Goal: Task Accomplishment & Management: Manage account settings

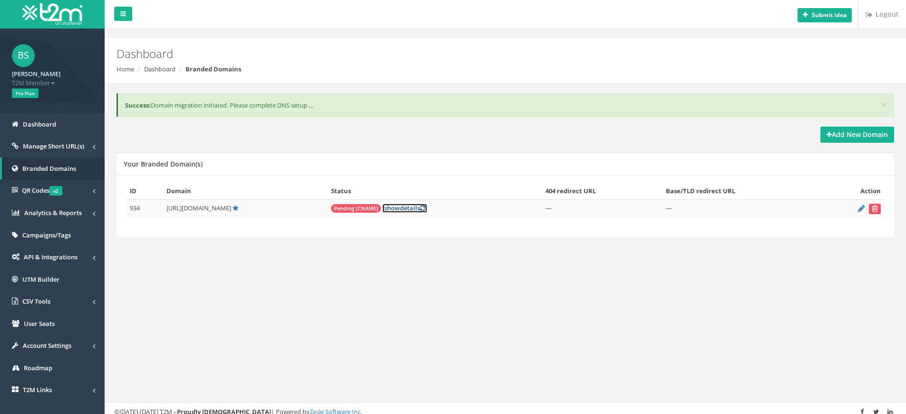
click at [408, 209] on link "[ show details ]" at bounding box center [404, 207] width 45 height 9
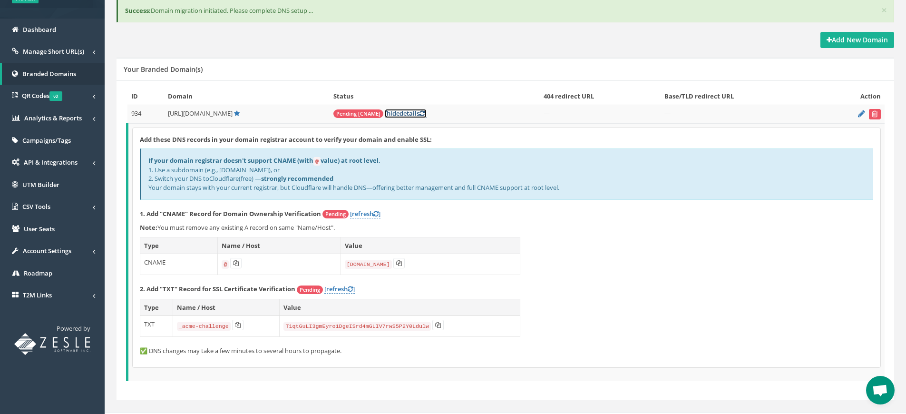
scroll to position [108, 0]
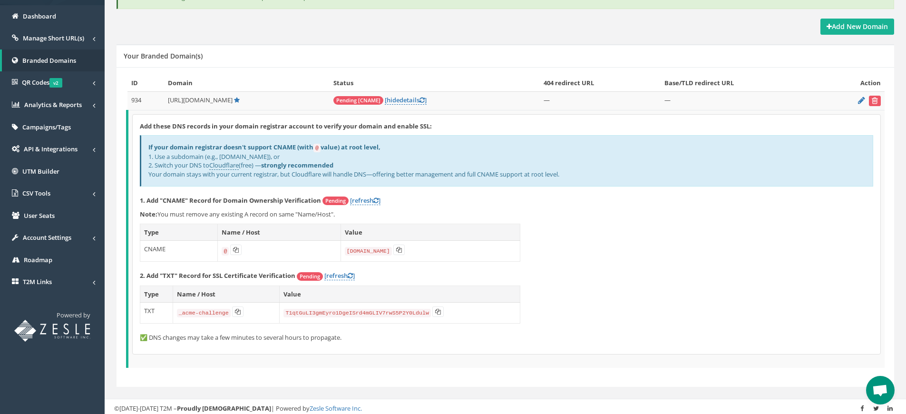
drag, startPoint x: 166, startPoint y: 99, endPoint x: 229, endPoint y: 102, distance: 62.8
click at [229, 102] on td "http://teamenoch.co/" at bounding box center [246, 100] width 165 height 19
copy span "http://teamenoch.co/"
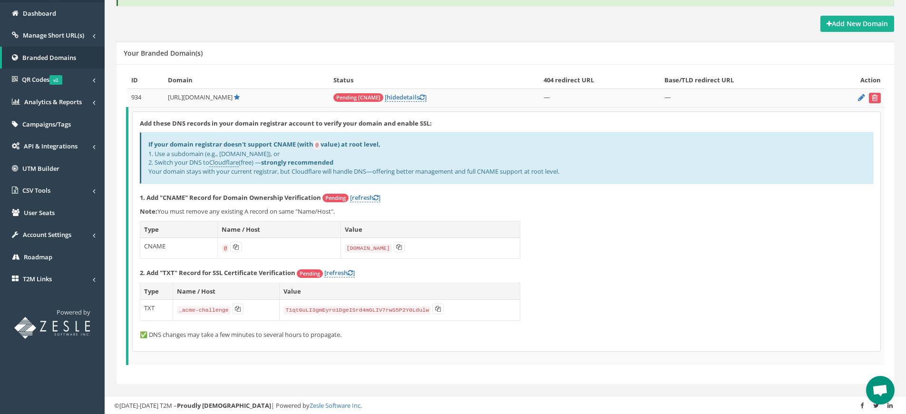
scroll to position [111, 0]
click at [172, 107] on td "Add these DNS records in your domain registrar account to verify your domain an…" at bounding box center [505, 235] width 757 height 258
drag, startPoint x: 168, startPoint y: 97, endPoint x: 230, endPoint y: 96, distance: 61.8
click at [230, 96] on td "http://teamenoch.co/" at bounding box center [246, 97] width 165 height 19
copy span "http://teamenoch.co/"
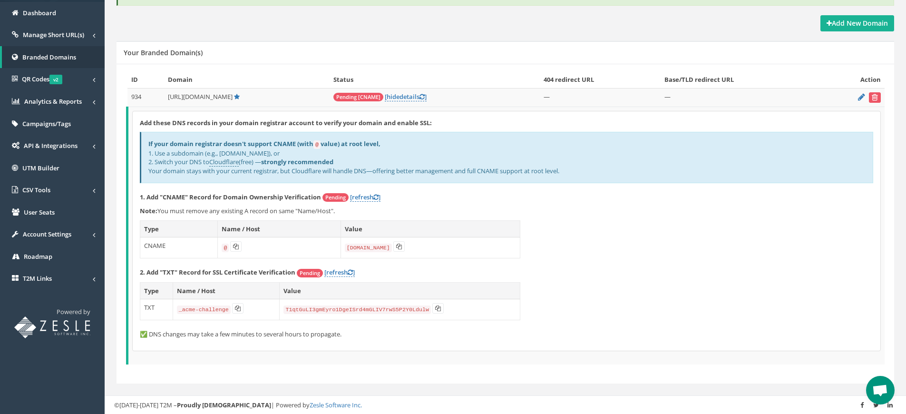
click at [880, 391] on span "Open chat" at bounding box center [880, 390] width 16 height 13
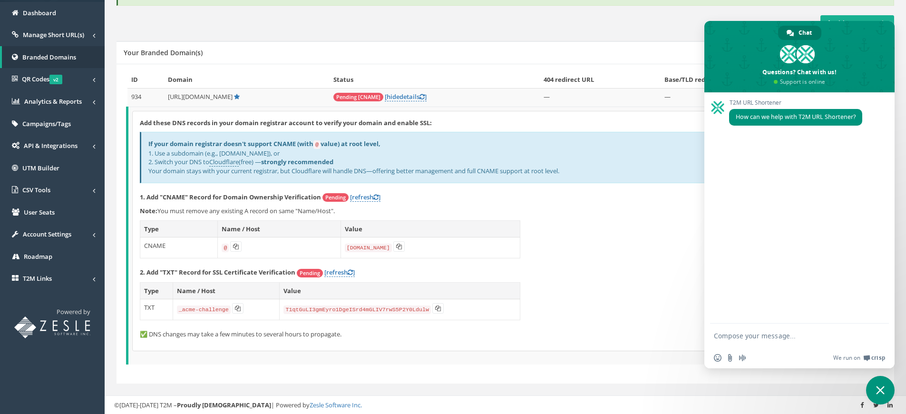
click at [769, 336] on textarea "Compose your message..." at bounding box center [789, 335] width 152 height 24
type textarea "Hello"
click at [397, 248] on icon at bounding box center [399, 246] width 6 height 6
click at [237, 308] on icon at bounding box center [238, 308] width 6 height 6
click at [443, 308] on button at bounding box center [437, 308] width 11 height 10
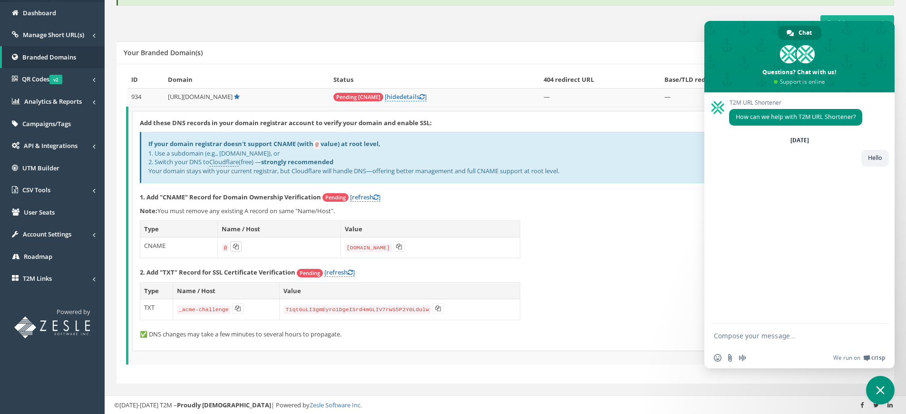
click at [233, 244] on icon at bounding box center [236, 246] width 6 height 6
click at [396, 247] on icon at bounding box center [399, 246] width 6 height 6
click at [880, 391] on span "Close chat" at bounding box center [880, 390] width 9 height 9
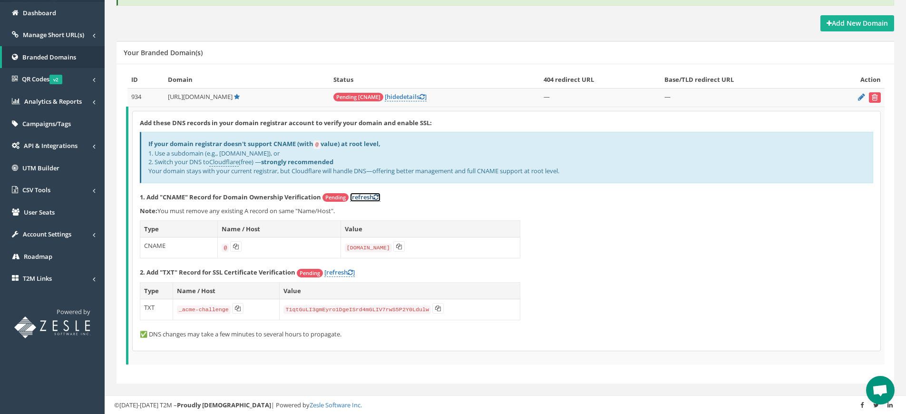
click at [366, 197] on link "[refresh ]" at bounding box center [365, 197] width 30 height 9
drag, startPoint x: 221, startPoint y: 152, endPoint x: 253, endPoint y: 152, distance: 32.3
click at [253, 152] on div "If your domain registrar doesn't support CNAME (with @ value) at root level, 1.…" at bounding box center [506, 157] width 733 height 51
click at [228, 152] on div "If your domain registrar doesn't support CNAME (with @ value) at root level, 1.…" at bounding box center [506, 157] width 733 height 51
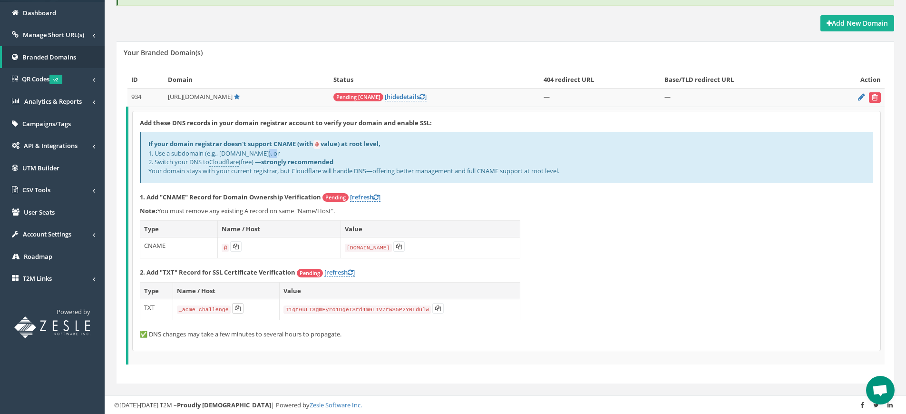
click at [240, 307] on icon at bounding box center [238, 308] width 6 height 6
copy div "link"
click at [440, 308] on icon at bounding box center [438, 308] width 6 height 6
copy div "link"
click at [422, 98] on link "[ hide details ]" at bounding box center [406, 96] width 42 height 9
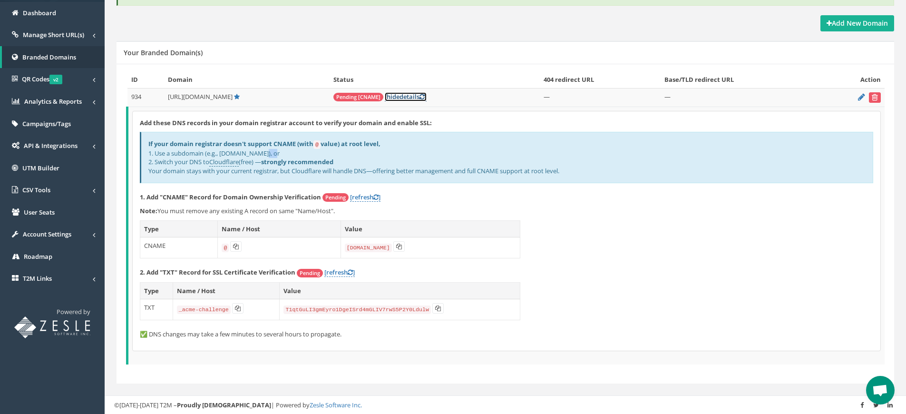
scroll to position [36, 0]
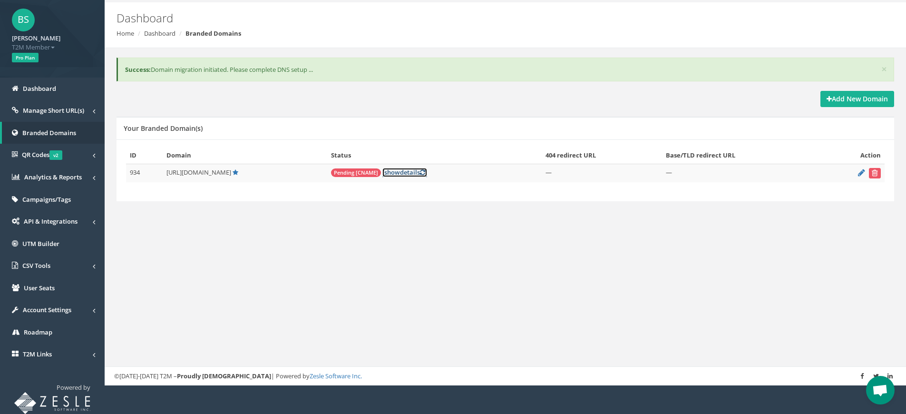
click at [416, 175] on link "[ show details ]" at bounding box center [404, 172] width 45 height 9
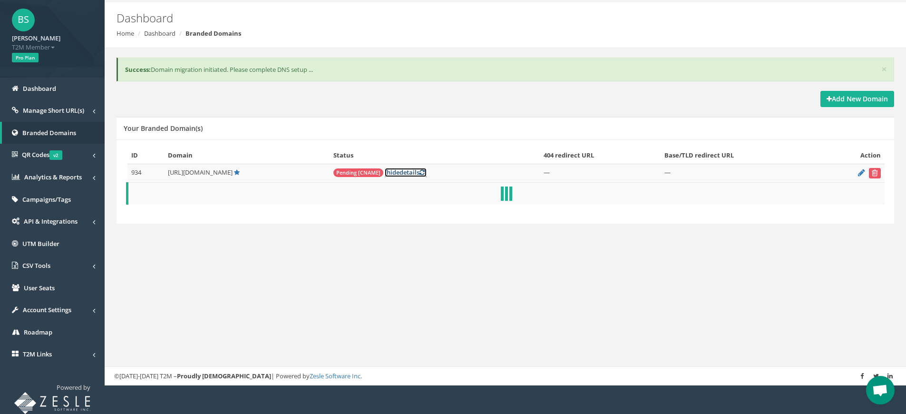
scroll to position [111, 0]
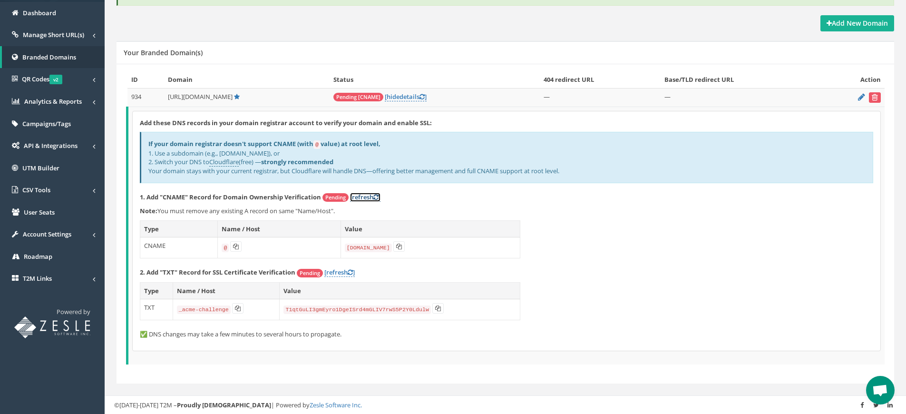
click at [369, 194] on link "[refresh ]" at bounding box center [365, 197] width 30 height 9
click at [369, 195] on link "[refresh ]" at bounding box center [365, 197] width 30 height 9
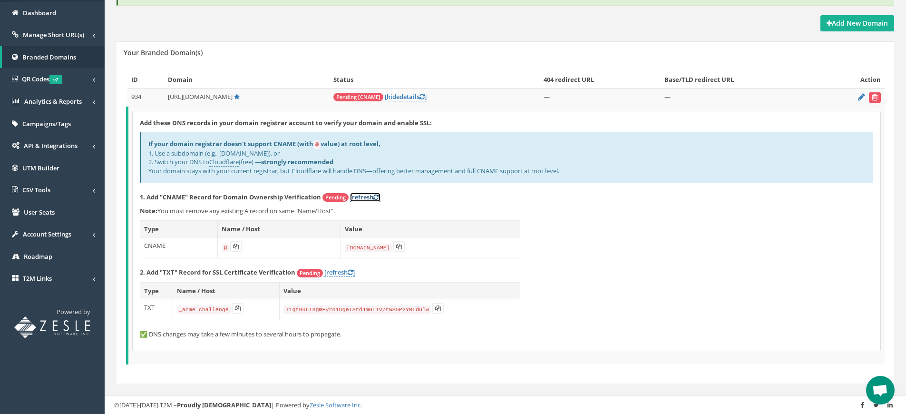
click at [369, 195] on link "[refresh ]" at bounding box center [365, 197] width 30 height 9
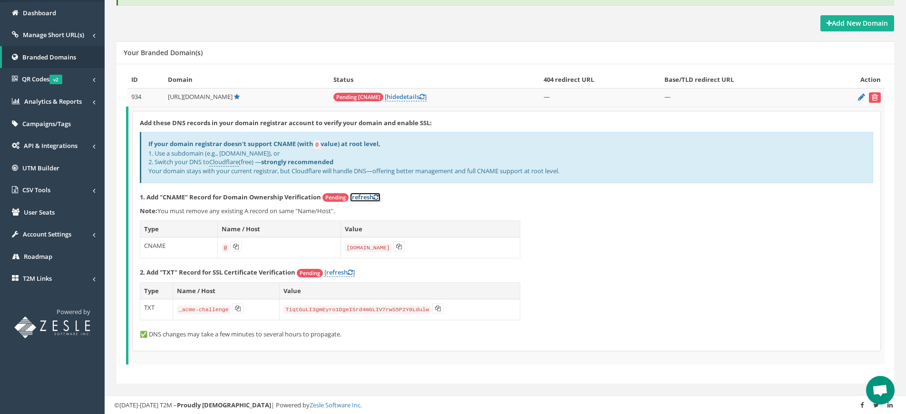
click at [369, 195] on link "[refresh ]" at bounding box center [365, 197] width 30 height 9
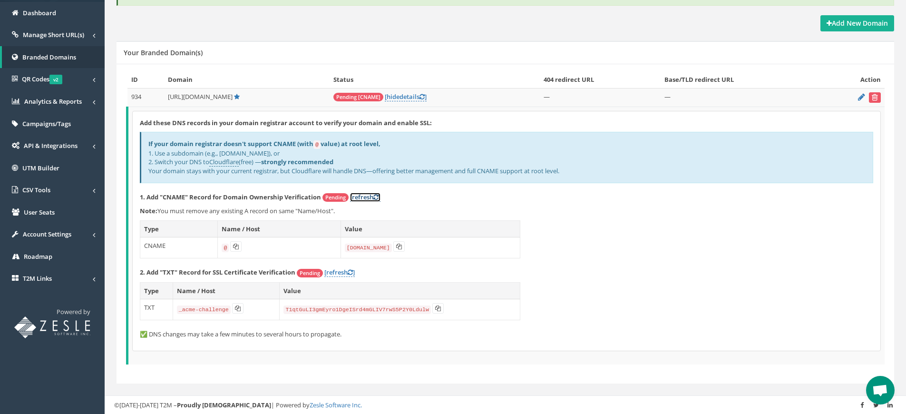
click at [369, 195] on link "[refresh ]" at bounding box center [365, 197] width 30 height 9
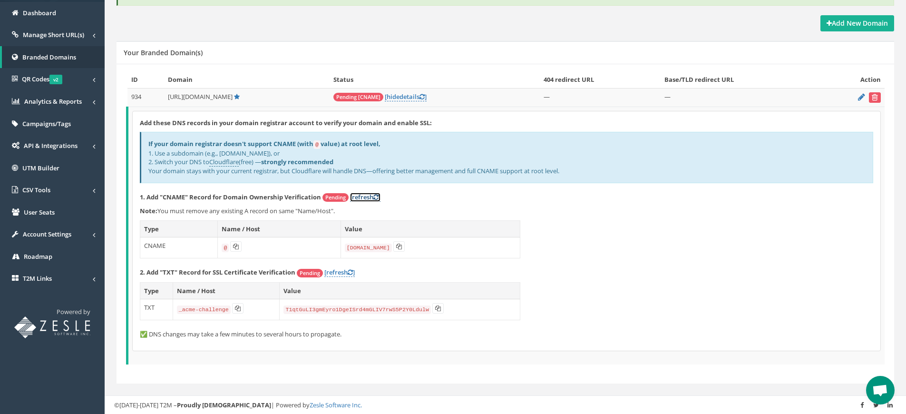
click at [369, 195] on link "[refresh ]" at bounding box center [365, 197] width 30 height 9
click at [233, 162] on link "Cloudflare" at bounding box center [223, 161] width 29 height 9
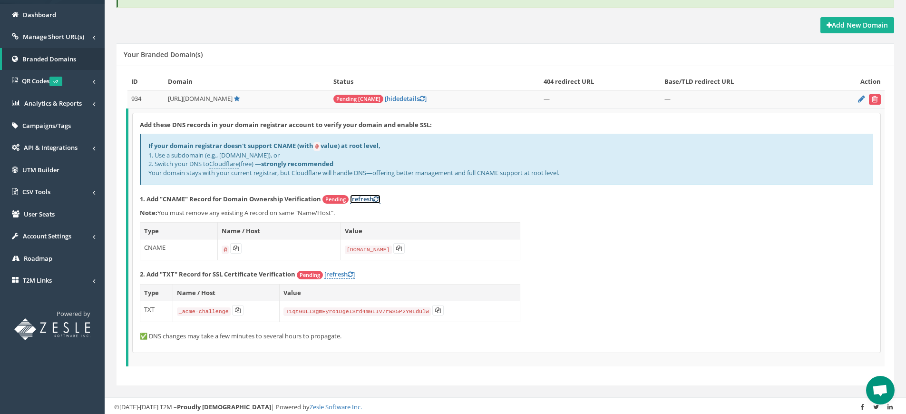
click at [369, 198] on link "[refresh ]" at bounding box center [365, 198] width 30 height 9
click at [367, 200] on link "[refresh ]" at bounding box center [365, 198] width 30 height 9
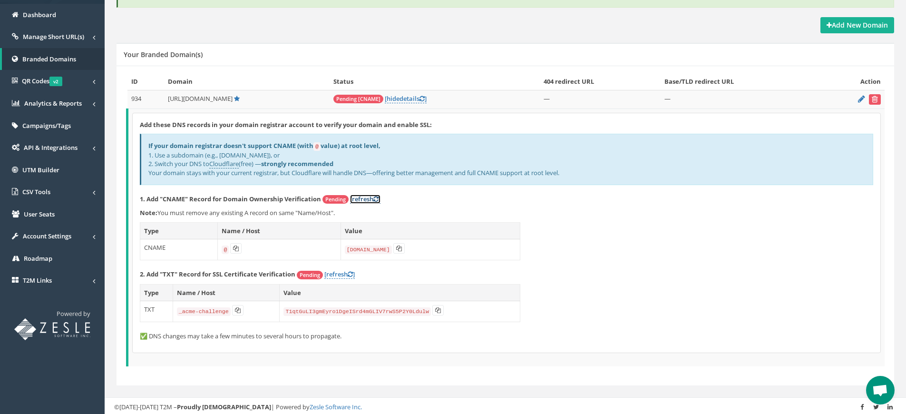
click at [367, 200] on link "[refresh ]" at bounding box center [365, 198] width 30 height 9
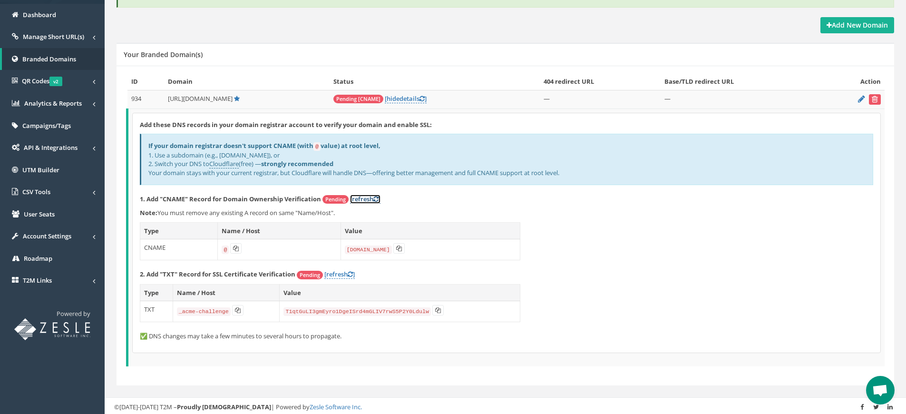
click at [367, 200] on link "[refresh ]" at bounding box center [365, 198] width 30 height 9
click at [357, 200] on link "[refresh ]" at bounding box center [365, 198] width 30 height 9
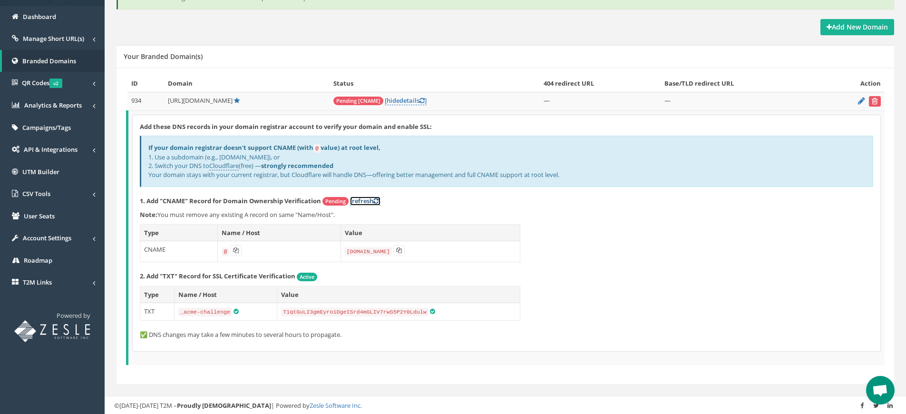
click at [357, 200] on link "[refresh ]" at bounding box center [365, 200] width 30 height 9
click at [366, 202] on link "[refresh ]" at bounding box center [365, 200] width 30 height 9
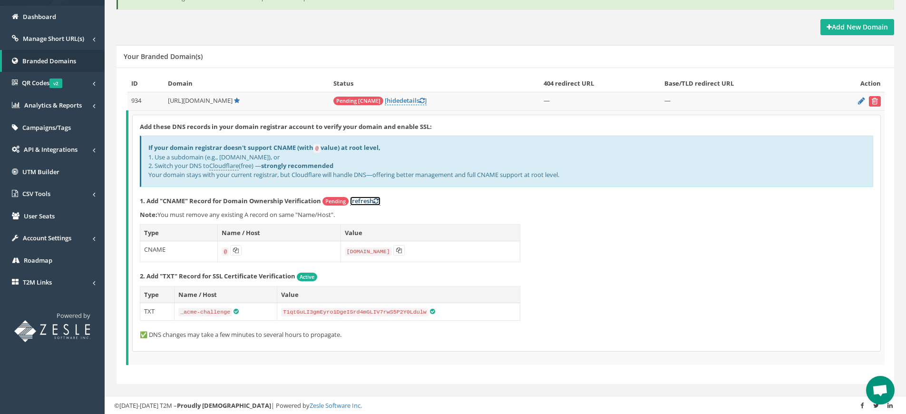
click at [366, 202] on link "[refresh ]" at bounding box center [365, 200] width 30 height 9
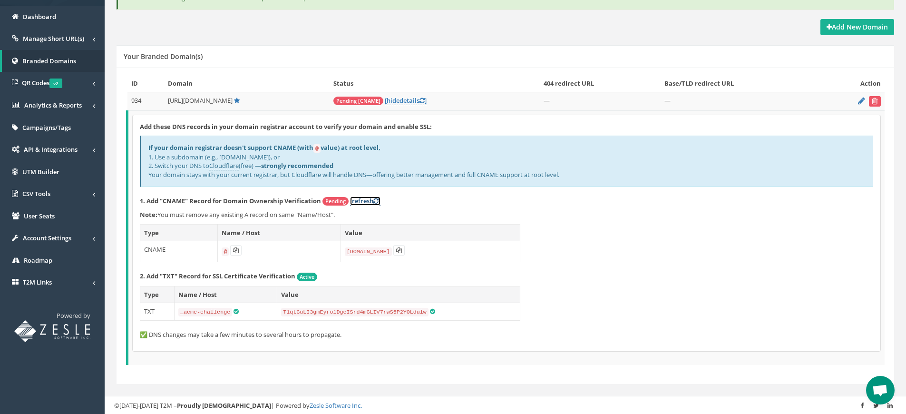
click at [366, 202] on link "[refresh ]" at bounding box center [365, 200] width 30 height 9
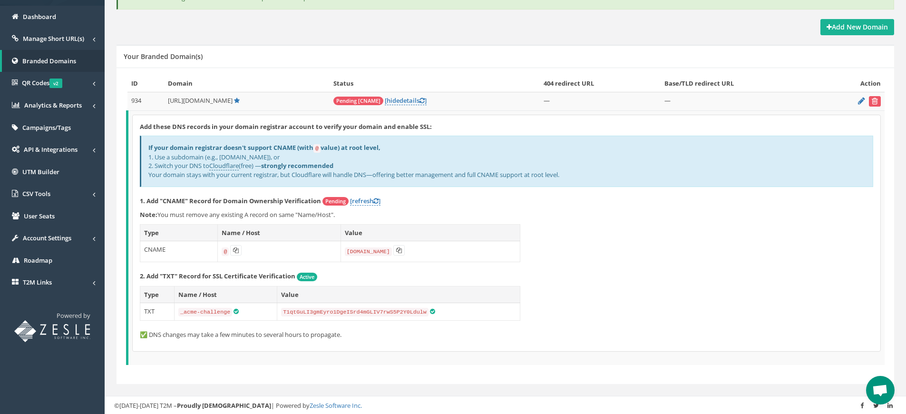
click at [366, 202] on link "[refresh ]" at bounding box center [365, 200] width 30 height 9
click at [367, 202] on link "[refresh ]" at bounding box center [365, 200] width 30 height 9
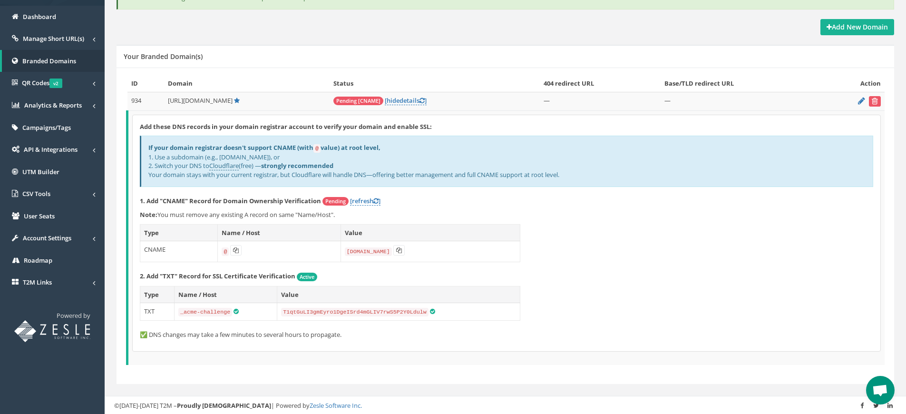
click at [367, 202] on link "[refresh ]" at bounding box center [365, 200] width 30 height 9
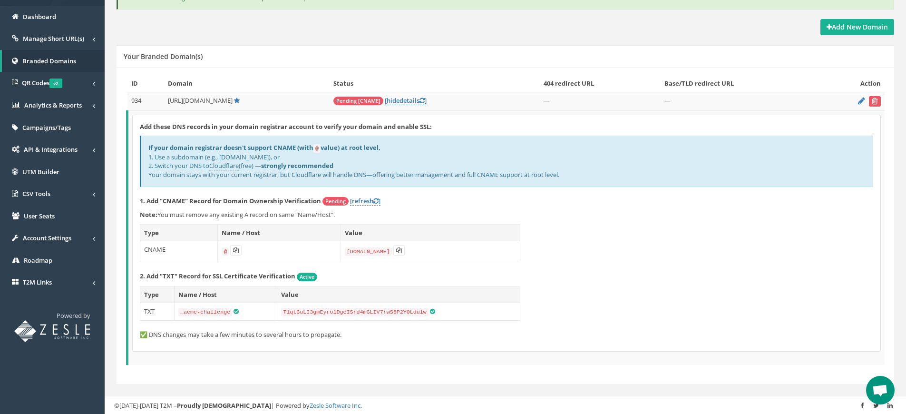
click at [367, 202] on link "[refresh ]" at bounding box center [365, 200] width 30 height 9
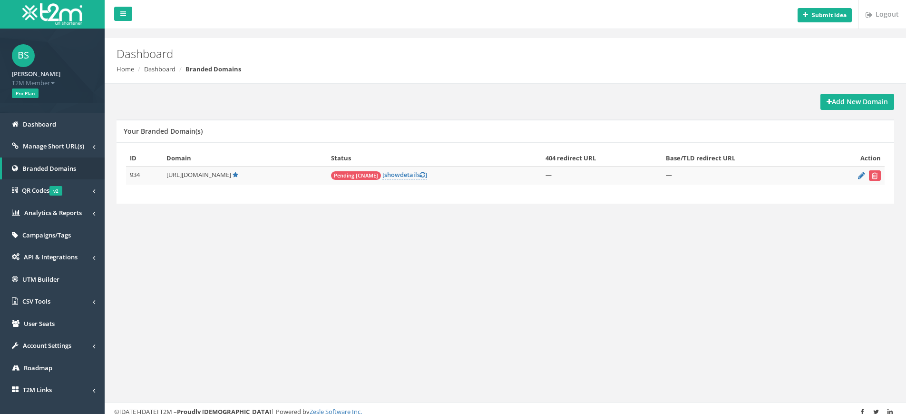
scroll to position [36, 0]
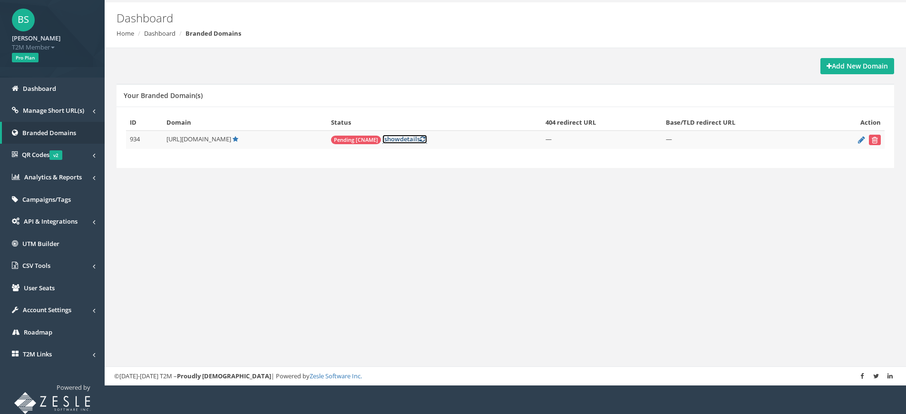
click at [406, 140] on link "[ show details ]" at bounding box center [404, 139] width 45 height 9
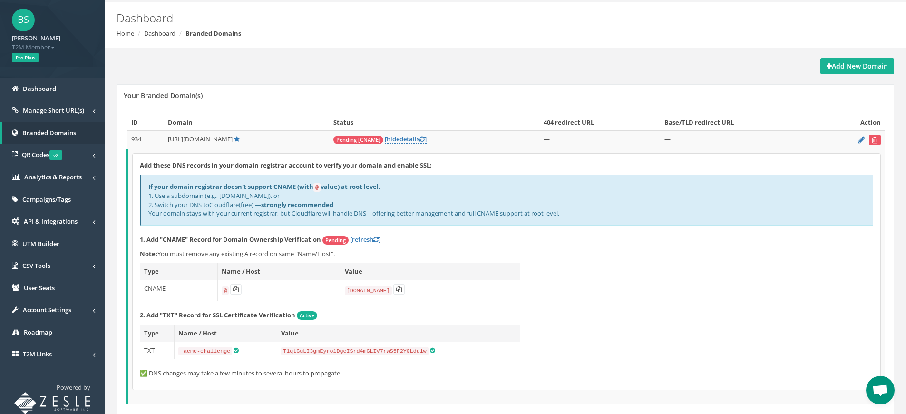
click at [369, 243] on p "1. Add "CNAME" Record for Domain Ownership Verification Pending [refresh ]" at bounding box center [506, 240] width 733 height 10
click at [374, 237] on link "[refresh ]" at bounding box center [365, 239] width 30 height 9
click at [878, 393] on span "Open chat" at bounding box center [880, 390] width 16 height 13
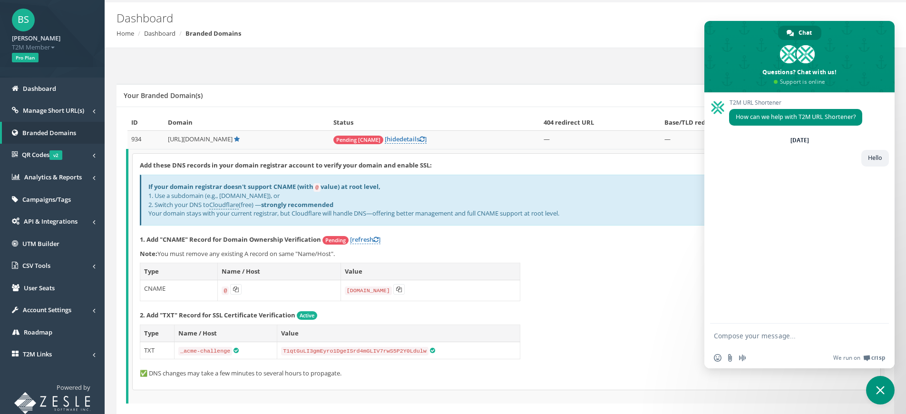
click at [671, 272] on div "Add these DNS records in your domain registrar account to verify your domain an…" at bounding box center [506, 272] width 747 height 236
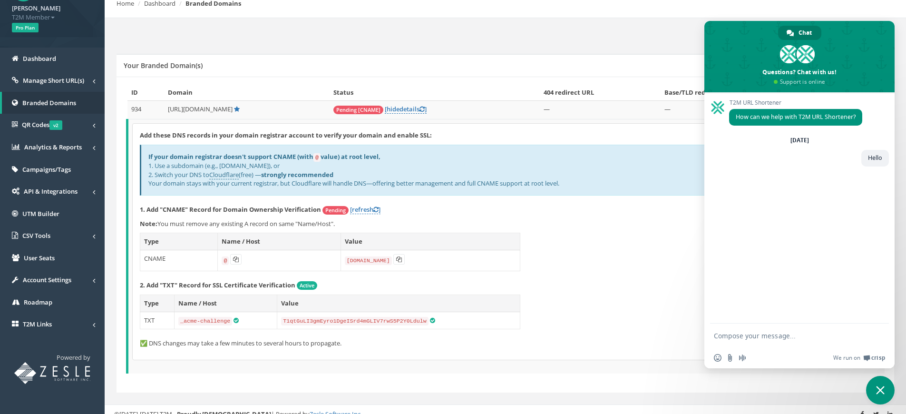
scroll to position [74, 0]
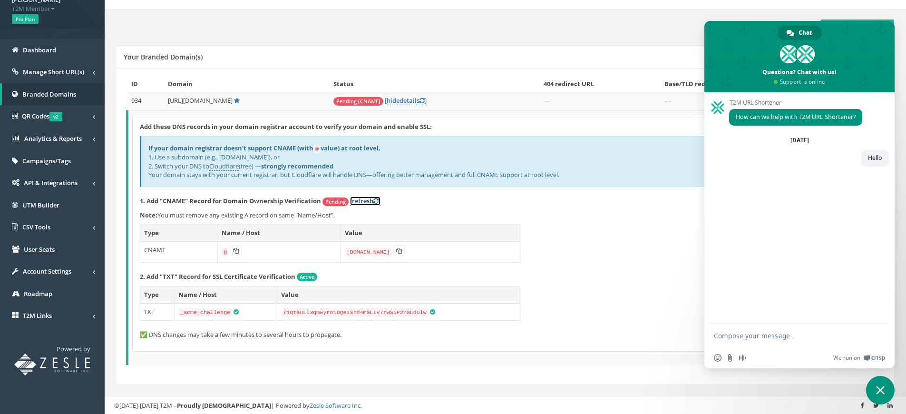
click at [366, 202] on link "[refresh ]" at bounding box center [365, 200] width 30 height 9
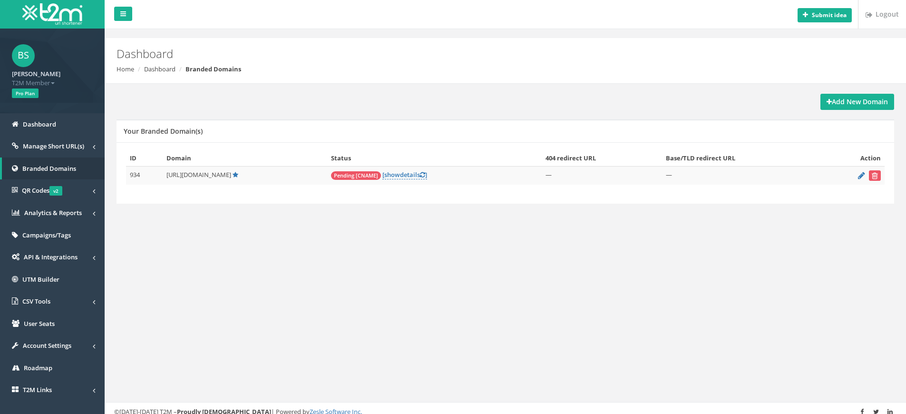
scroll to position [36, 0]
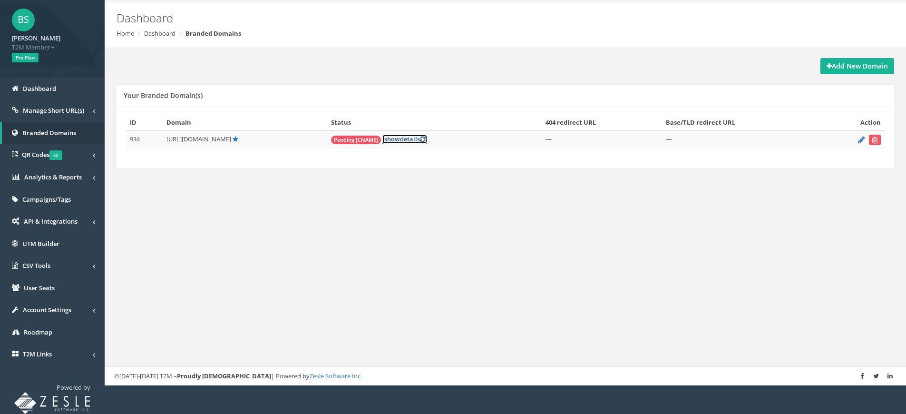
click at [401, 142] on link "[ show details ]" at bounding box center [404, 139] width 45 height 9
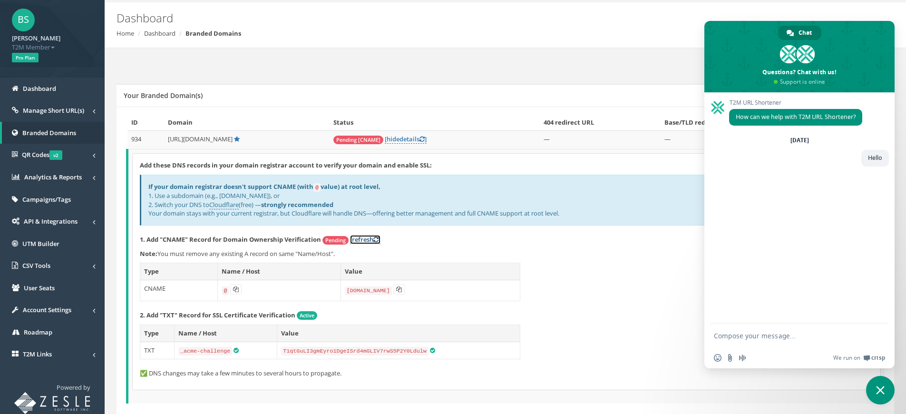
click at [366, 237] on link "[refresh ]" at bounding box center [365, 239] width 30 height 9
click at [369, 238] on link "[refresh ]" at bounding box center [365, 239] width 30 height 9
click at [879, 385] on span "Close chat" at bounding box center [880, 390] width 29 height 29
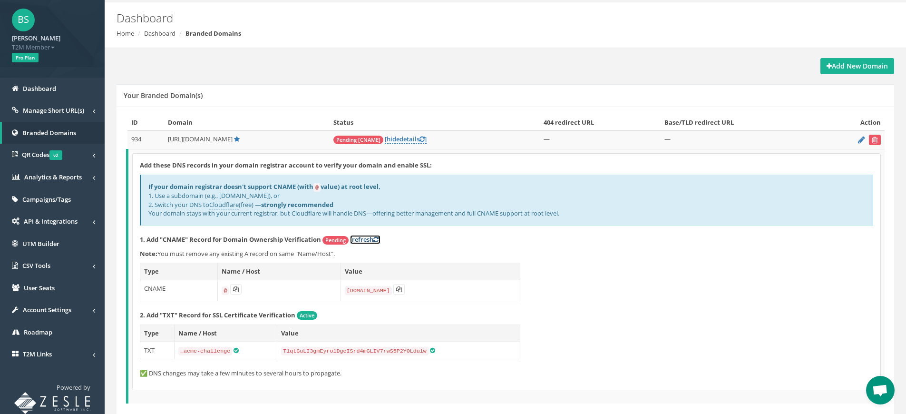
click at [374, 239] on link "[refresh ]" at bounding box center [365, 239] width 30 height 9
click at [374, 239] on icon at bounding box center [375, 239] width 5 height 6
click at [397, 289] on icon at bounding box center [399, 289] width 6 height 6
click at [371, 238] on link "[refresh ]" at bounding box center [365, 239] width 30 height 9
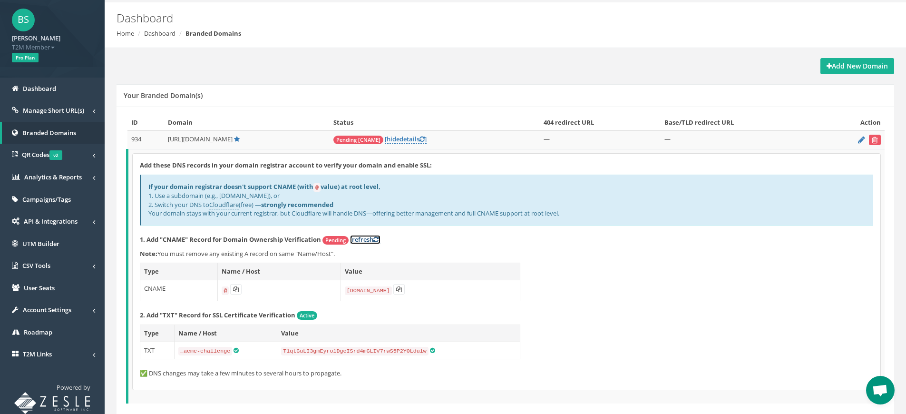
click at [371, 238] on link "[refresh ]" at bounding box center [365, 239] width 30 height 9
click at [373, 239] on link "[refresh ]" at bounding box center [365, 239] width 30 height 9
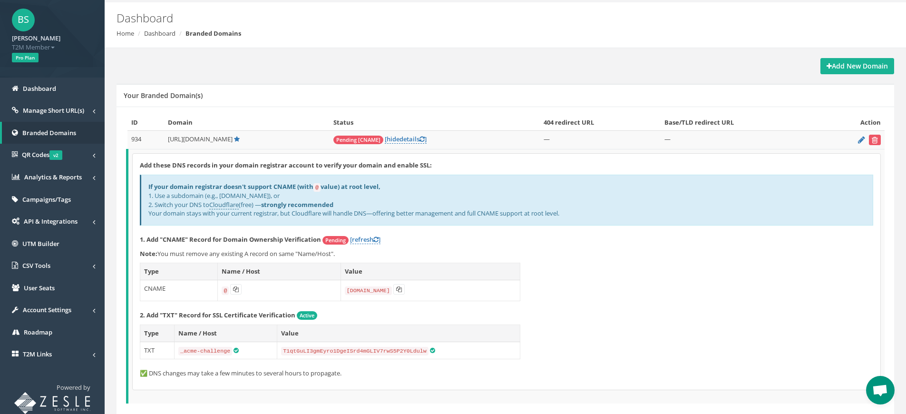
click at [373, 239] on link "[refresh ]" at bounding box center [365, 239] width 30 height 9
click at [365, 239] on link "[refresh ]" at bounding box center [365, 239] width 30 height 9
click at [858, 138] on icon at bounding box center [861, 139] width 7 height 6
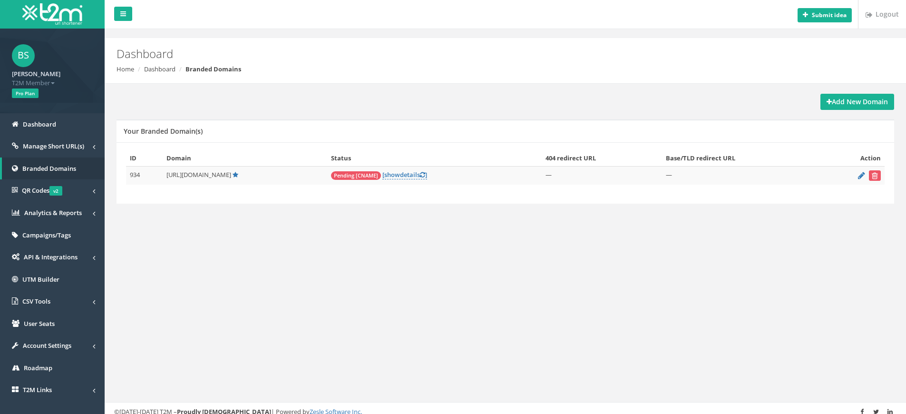
scroll to position [36, 0]
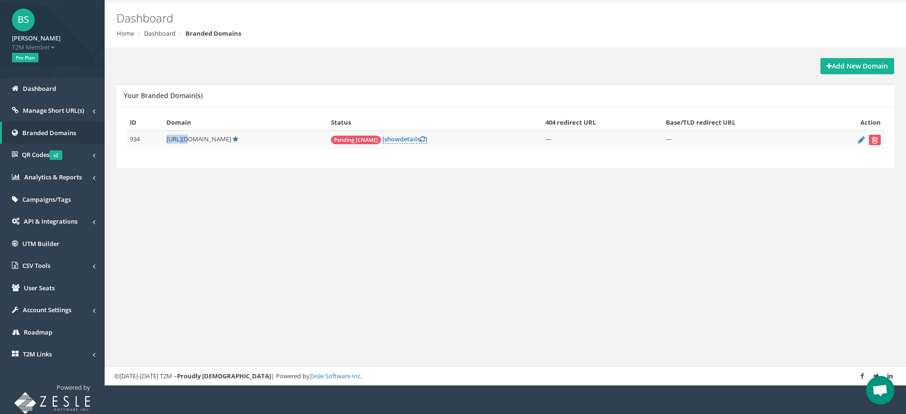
drag, startPoint x: 166, startPoint y: 141, endPoint x: 208, endPoint y: 146, distance: 42.6
click at [185, 141] on td "[URL][DOMAIN_NAME]" at bounding box center [245, 140] width 164 height 19
click at [402, 143] on link "[ show details ]" at bounding box center [404, 139] width 45 height 9
